Goal: Task Accomplishment & Management: Manage account settings

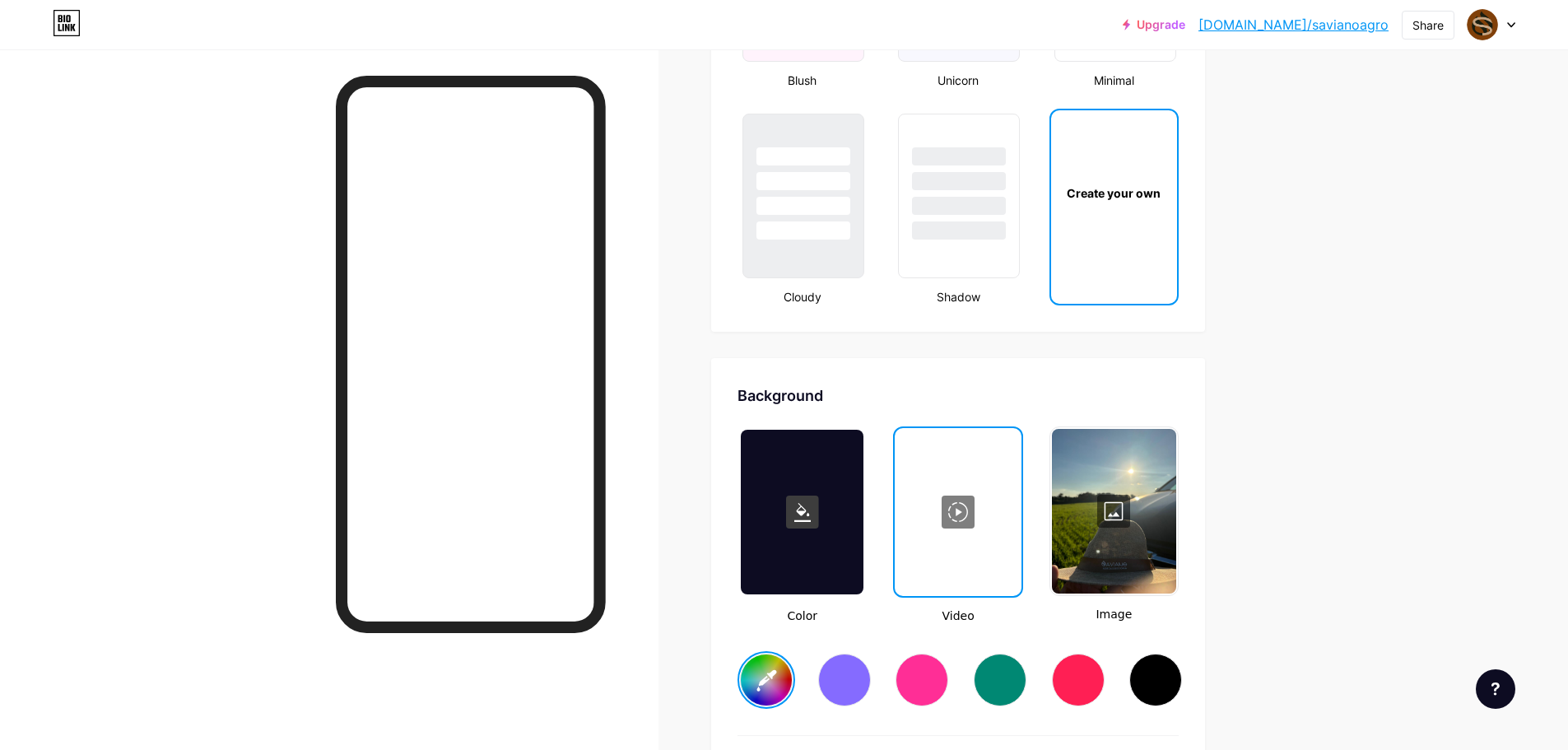
scroll to position [2305, 0]
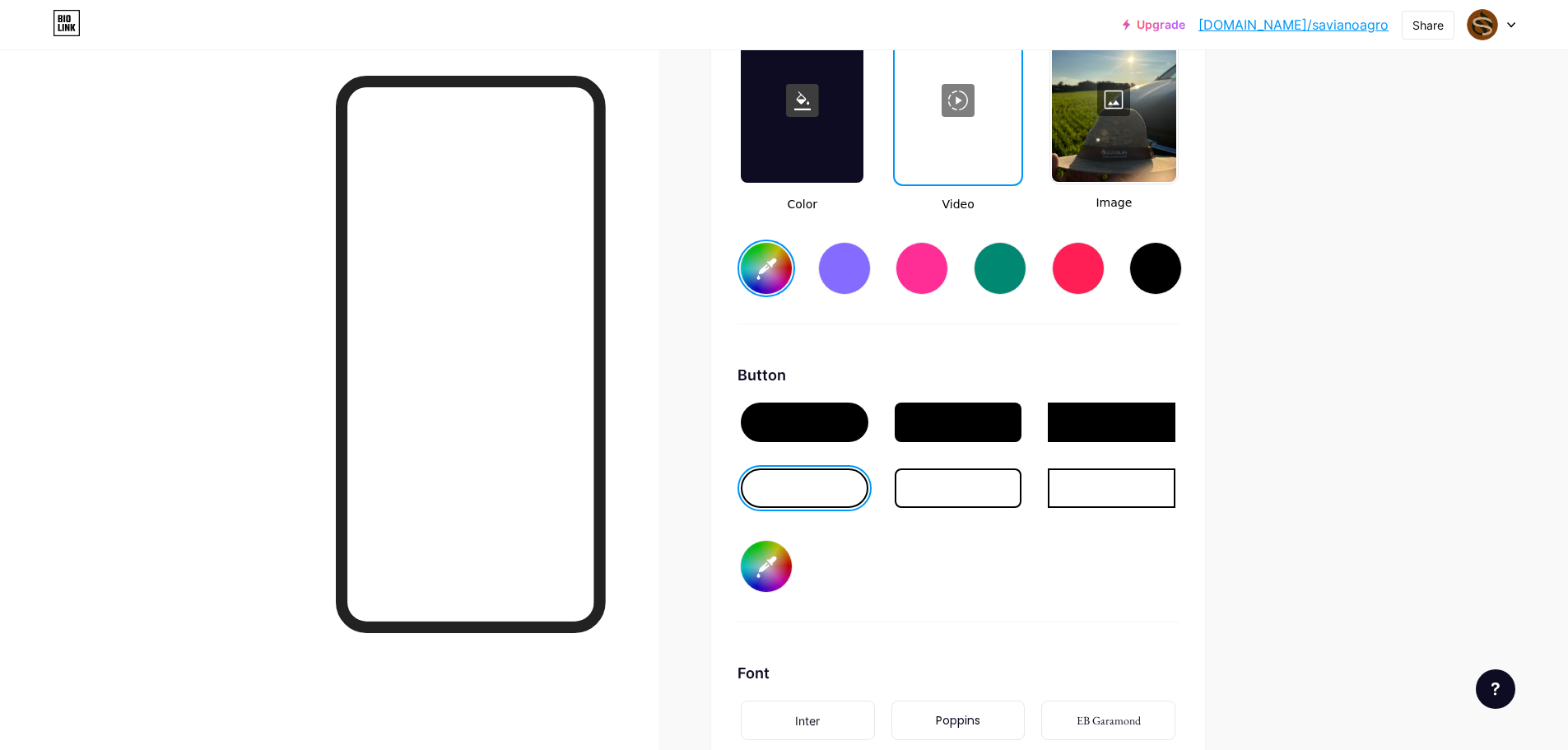
click at [966, 130] on div at bounding box center [958, 100] width 123 height 165
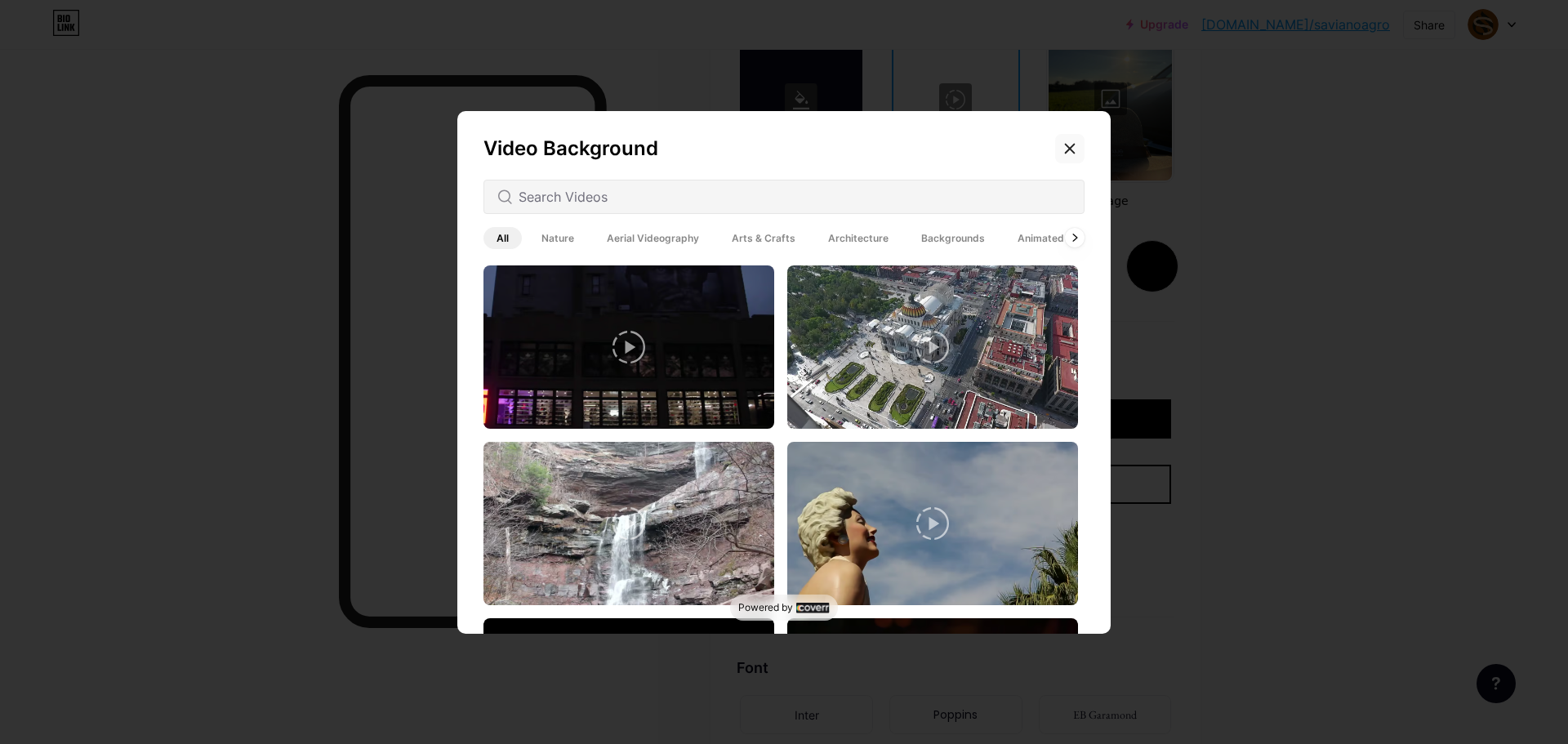
click at [1072, 151] on div at bounding box center [1071, 149] width 30 height 30
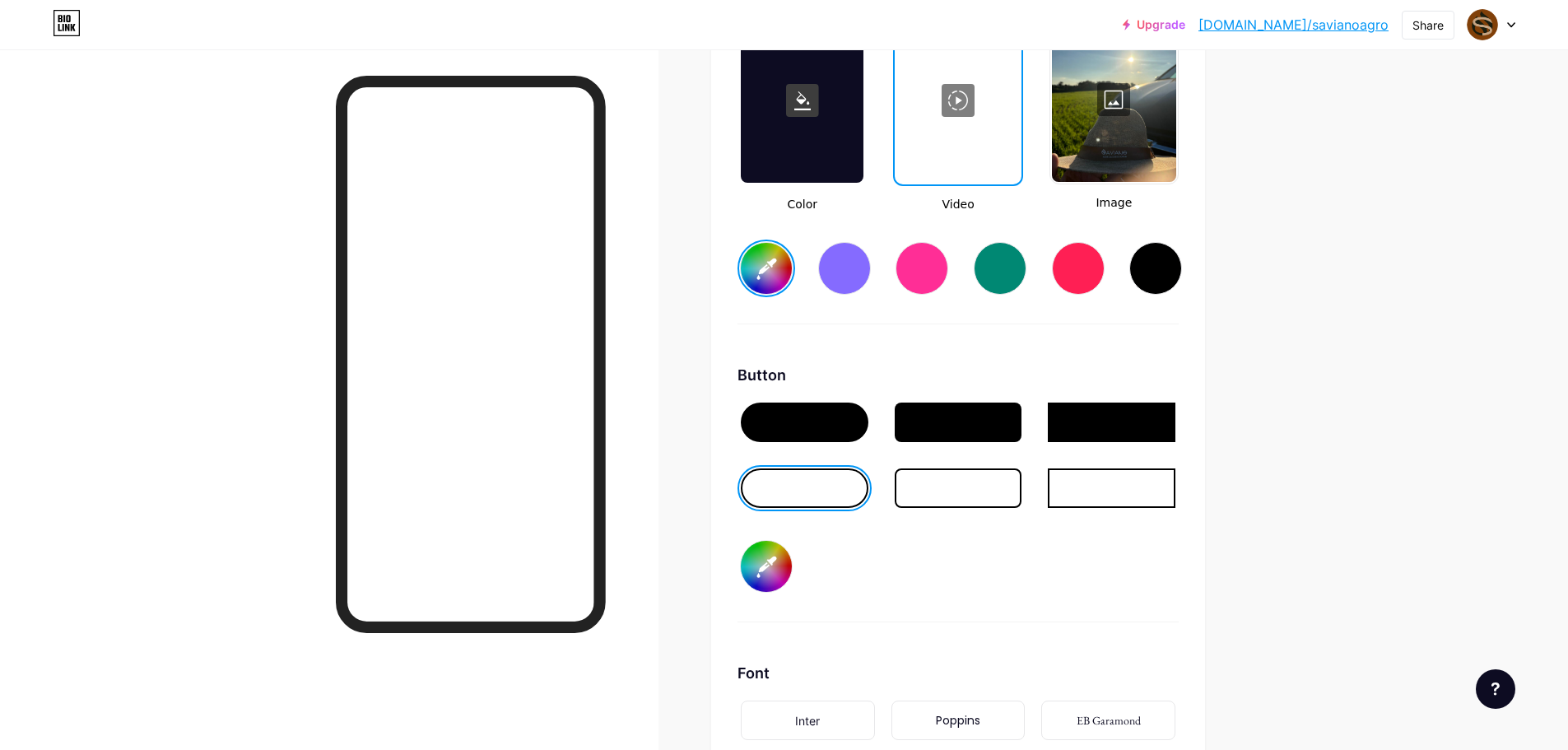
scroll to position [2634, 0]
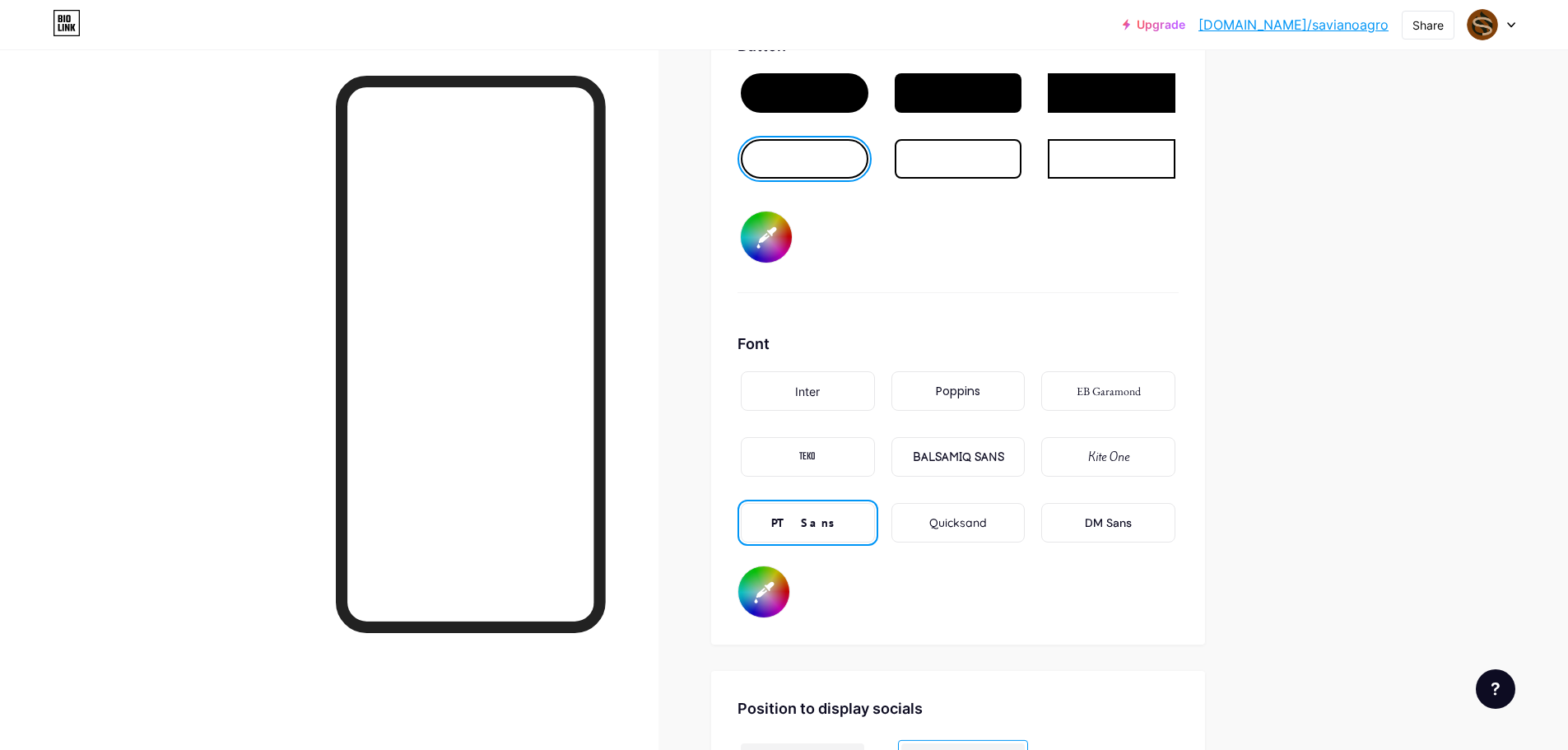
click at [778, 574] on input "#80400a" at bounding box center [764, 592] width 51 height 51
type input "#000000"
type input "#804009"
click at [1029, 584] on div "Font Inter Poppins EB Garamond TEKO BALSAMIQ SANS Kite One PT Sans Quicksand DM…" at bounding box center [959, 475] width 442 height 286
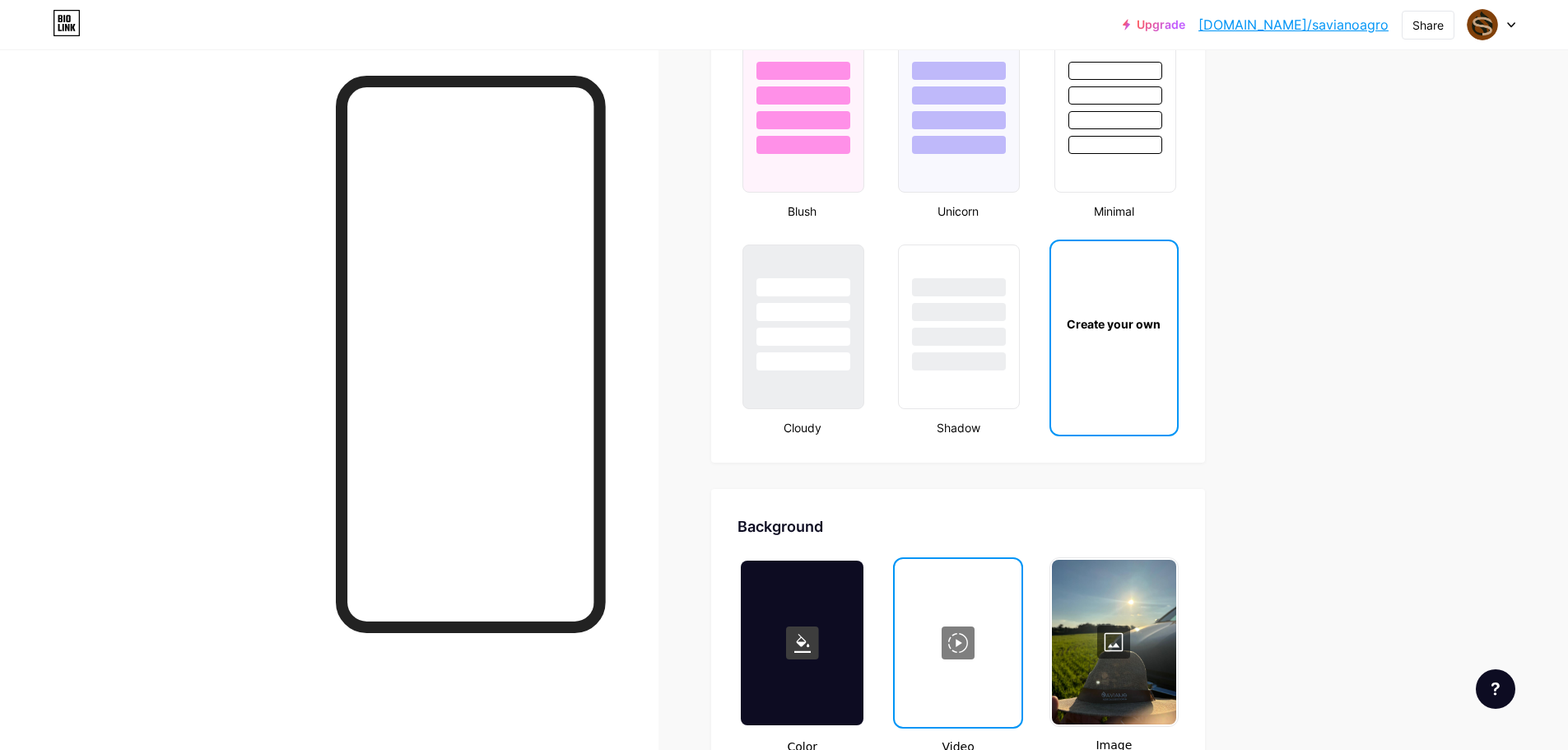
scroll to position [2058, 0]
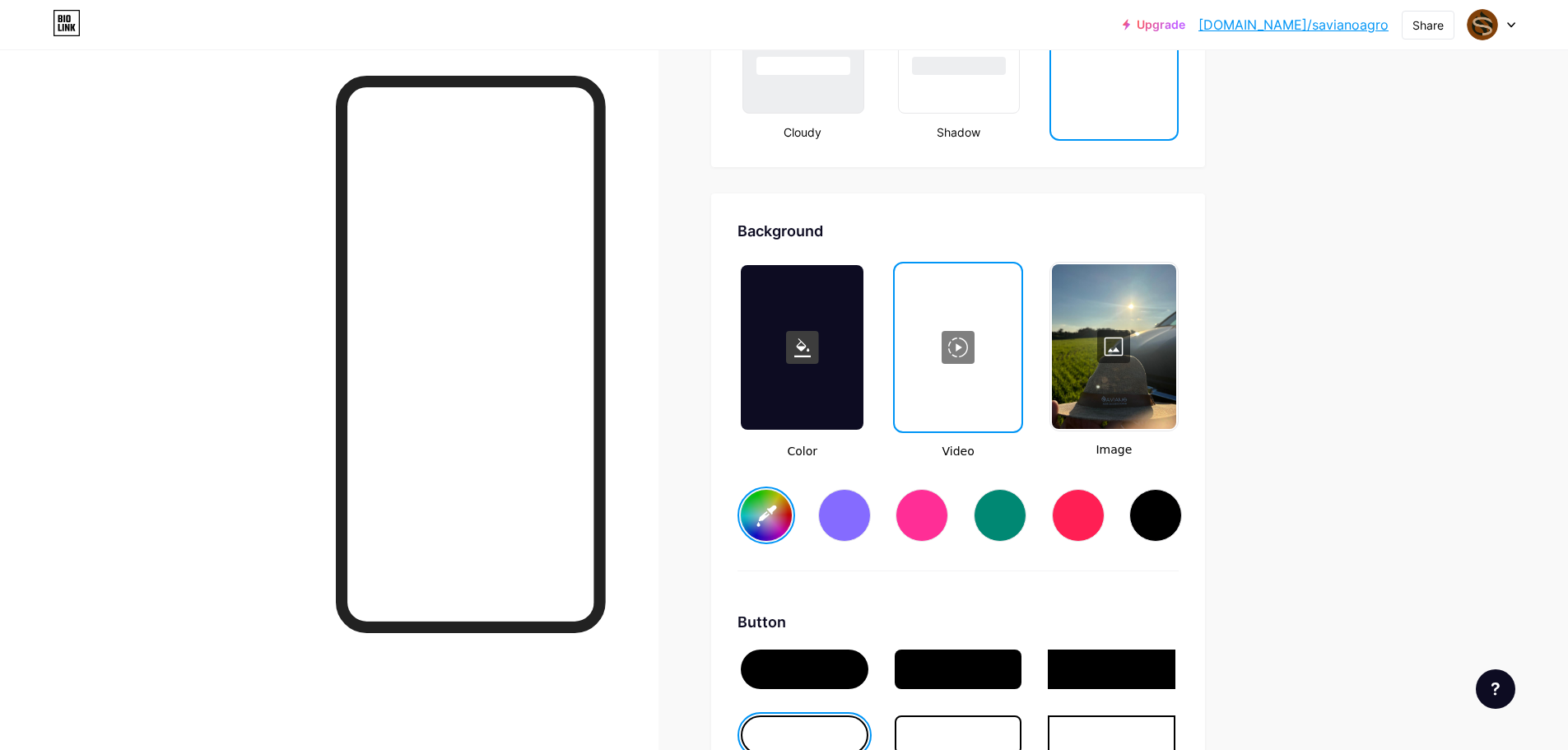
click at [1113, 397] on div at bounding box center [1113, 347] width 124 height 165
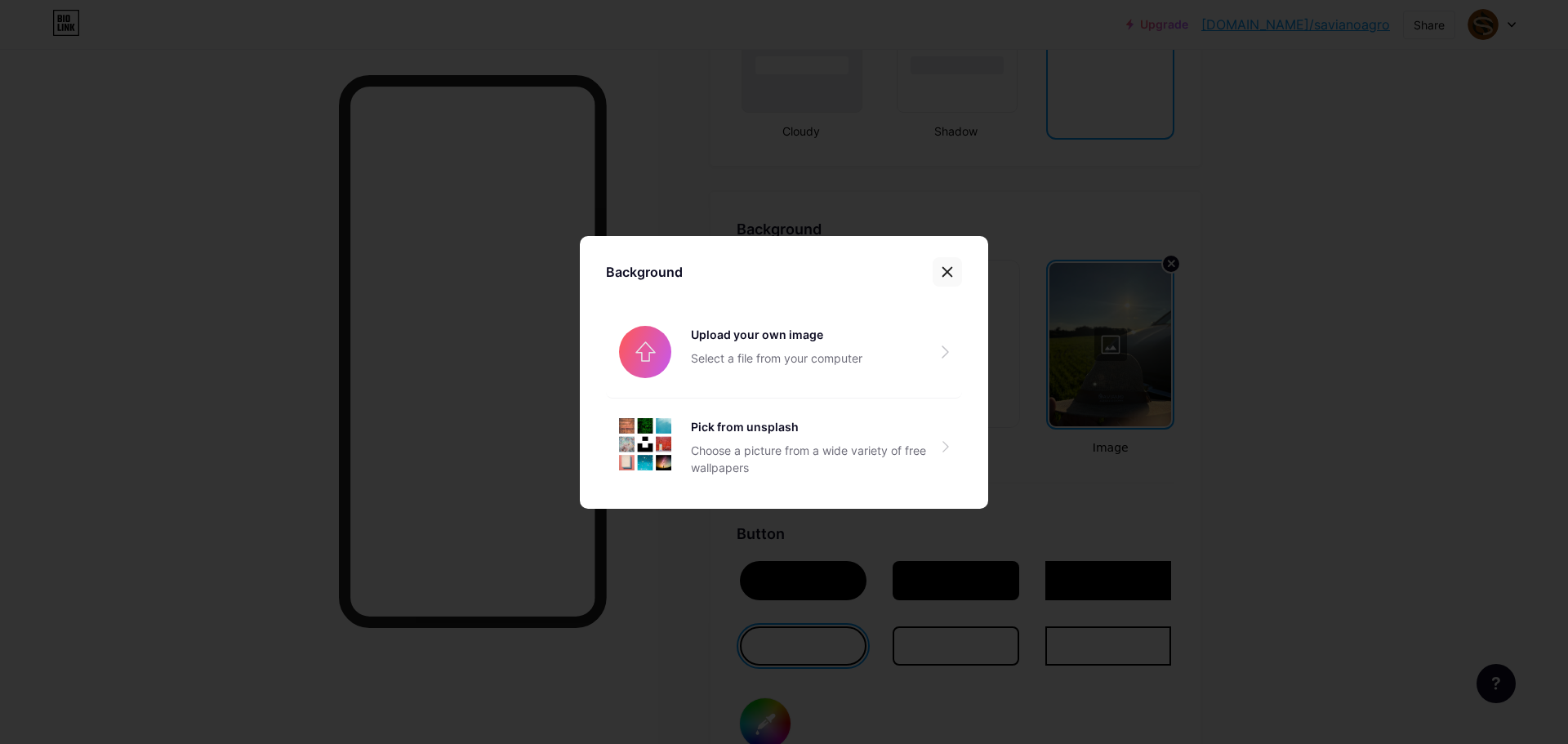
click at [946, 266] on icon at bounding box center [948, 272] width 13 height 13
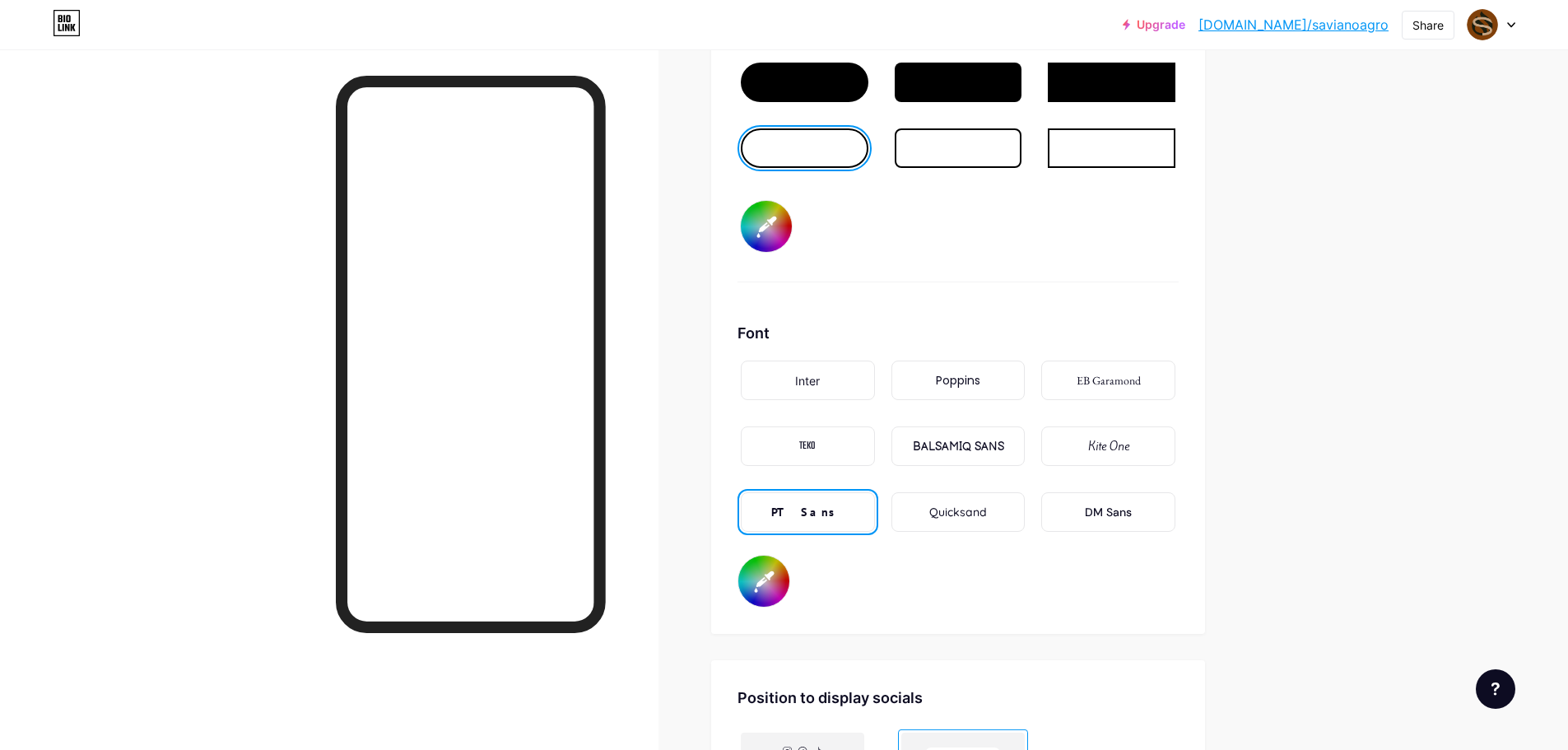
scroll to position [2799, 0]
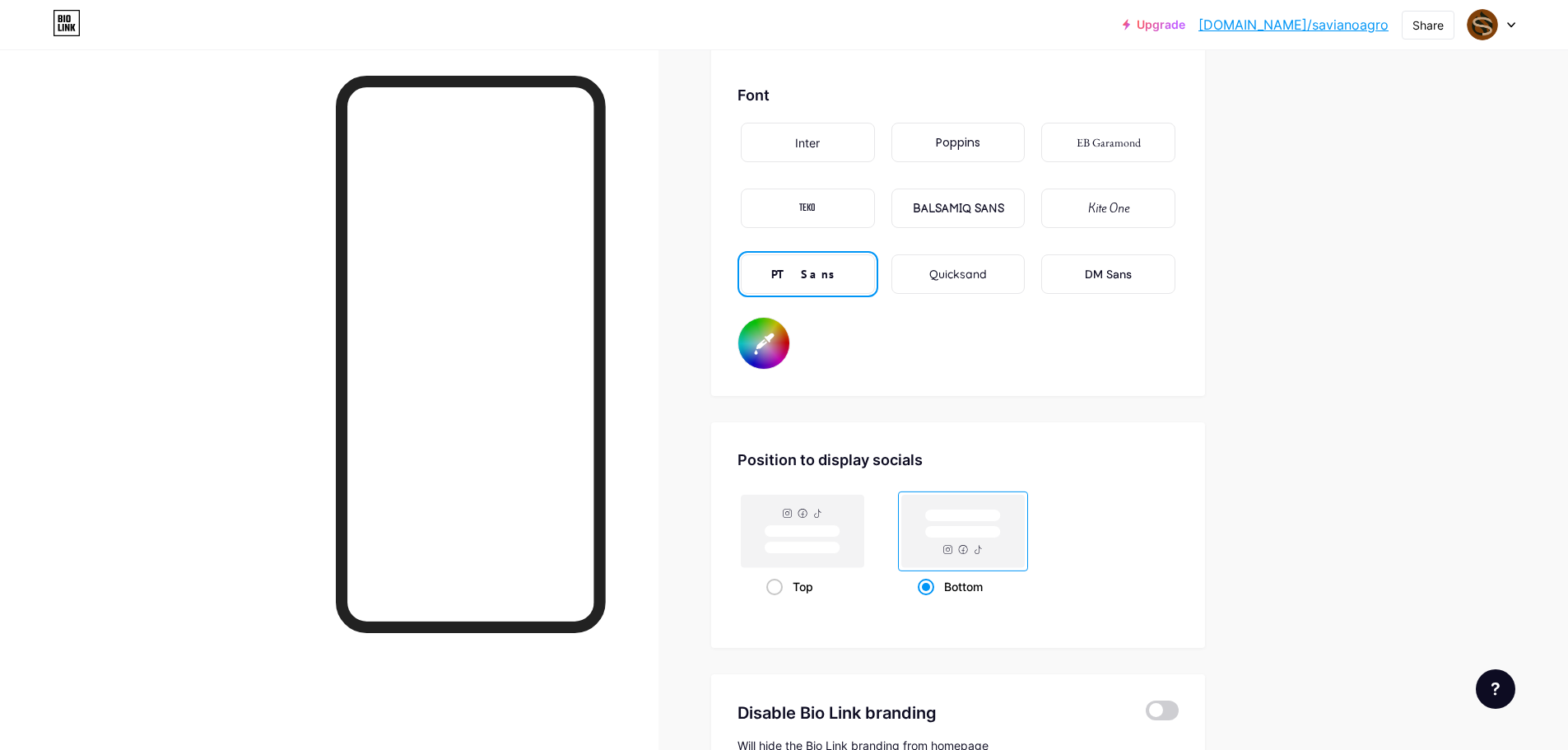
click at [777, 323] on input "#804009" at bounding box center [764, 343] width 51 height 51
type input "#000000"
type input "#80400a"
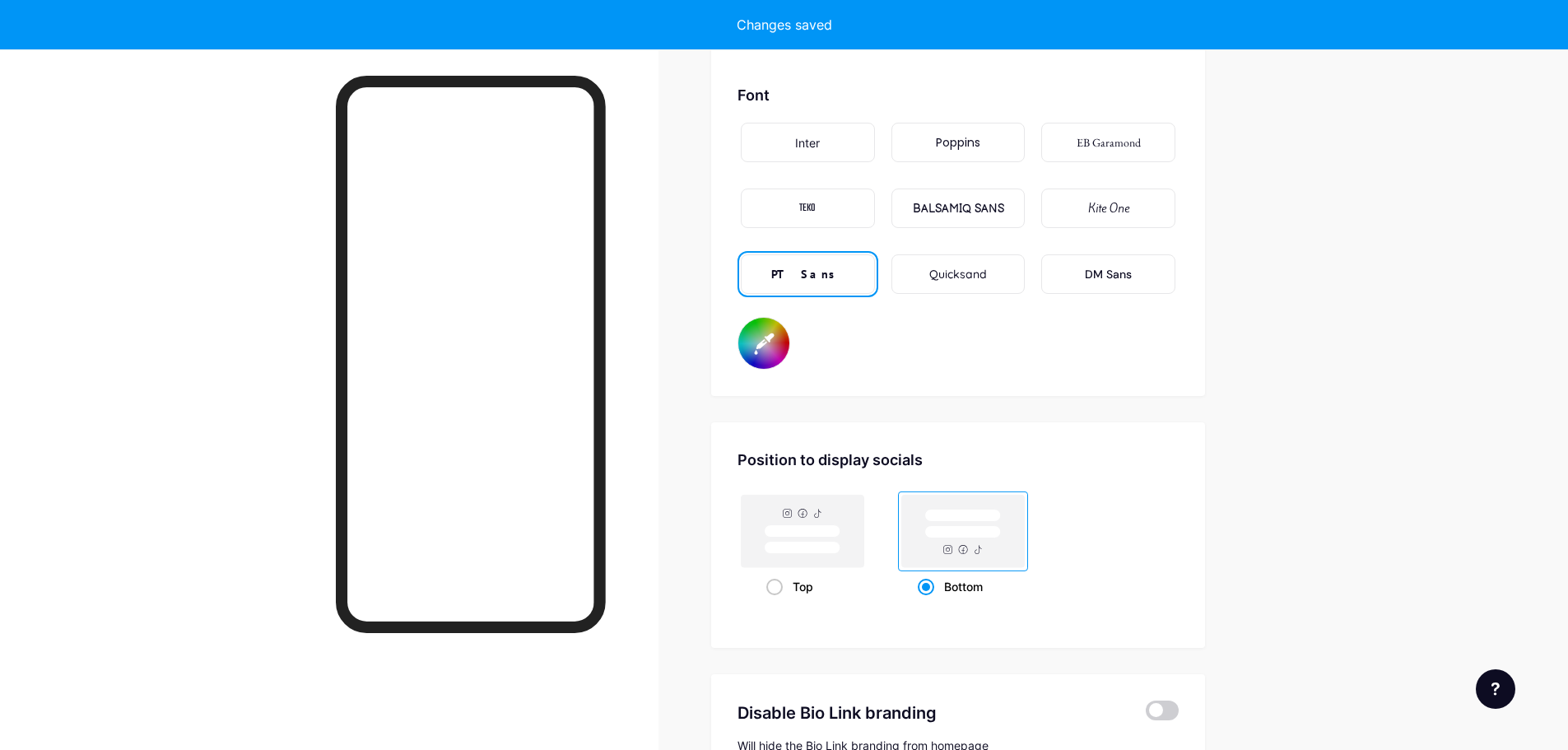
type input "#000000"
